Goal: Task Accomplishment & Management: Manage account settings

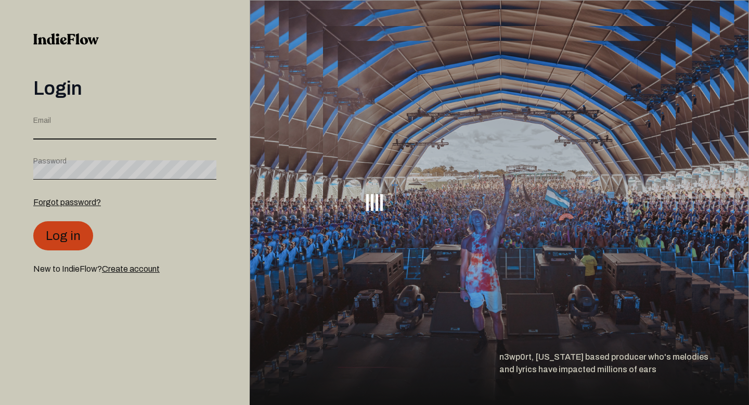
type input "[EMAIL_ADDRESS][DOMAIN_NAME]"
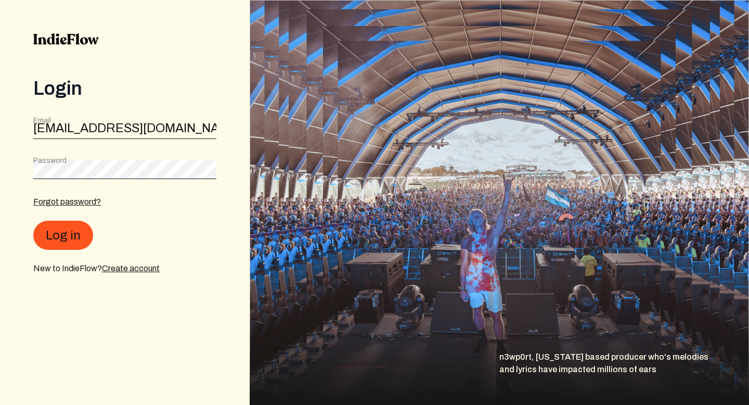
click at [176, 58] on div "Login Email [EMAIL_ADDRESS][DOMAIN_NAME] Password Forgot password? Log in New t…" at bounding box center [125, 202] width 250 height 405
click at [62, 241] on button "Log in" at bounding box center [63, 235] width 60 height 29
